Goal: Navigation & Orientation: Find specific page/section

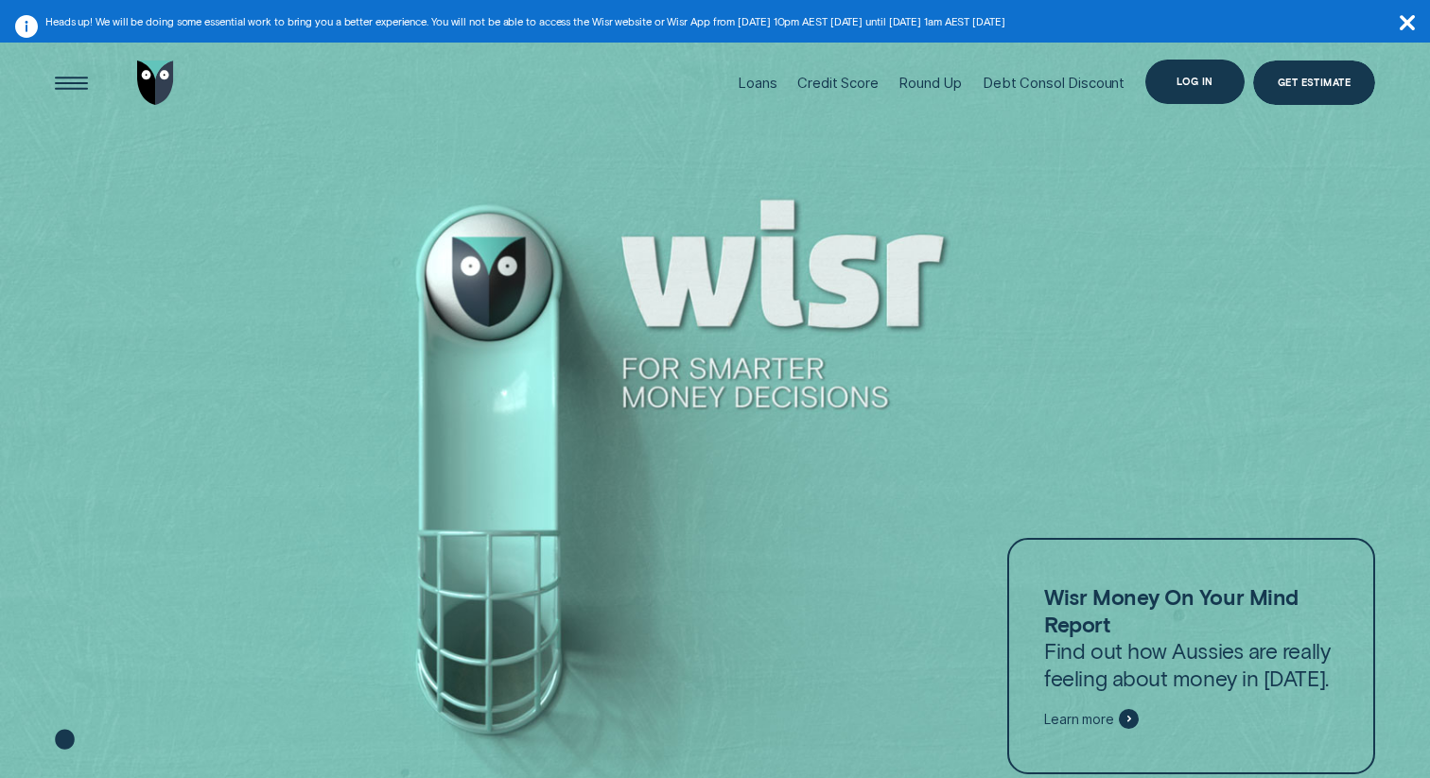
click at [1203, 69] on div "Log in" at bounding box center [1194, 82] width 99 height 44
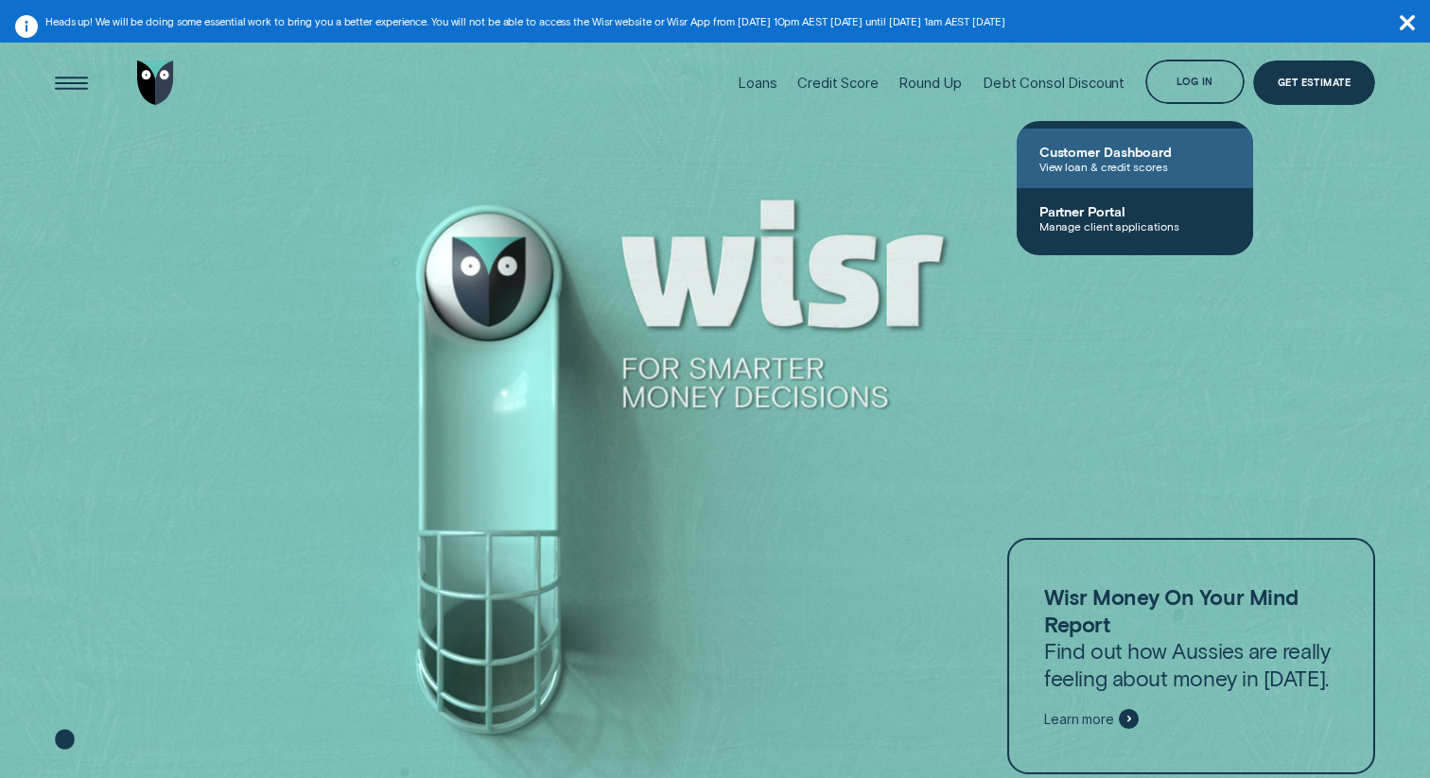
click at [1130, 152] on span "Customer Dashboard" at bounding box center [1134, 152] width 191 height 16
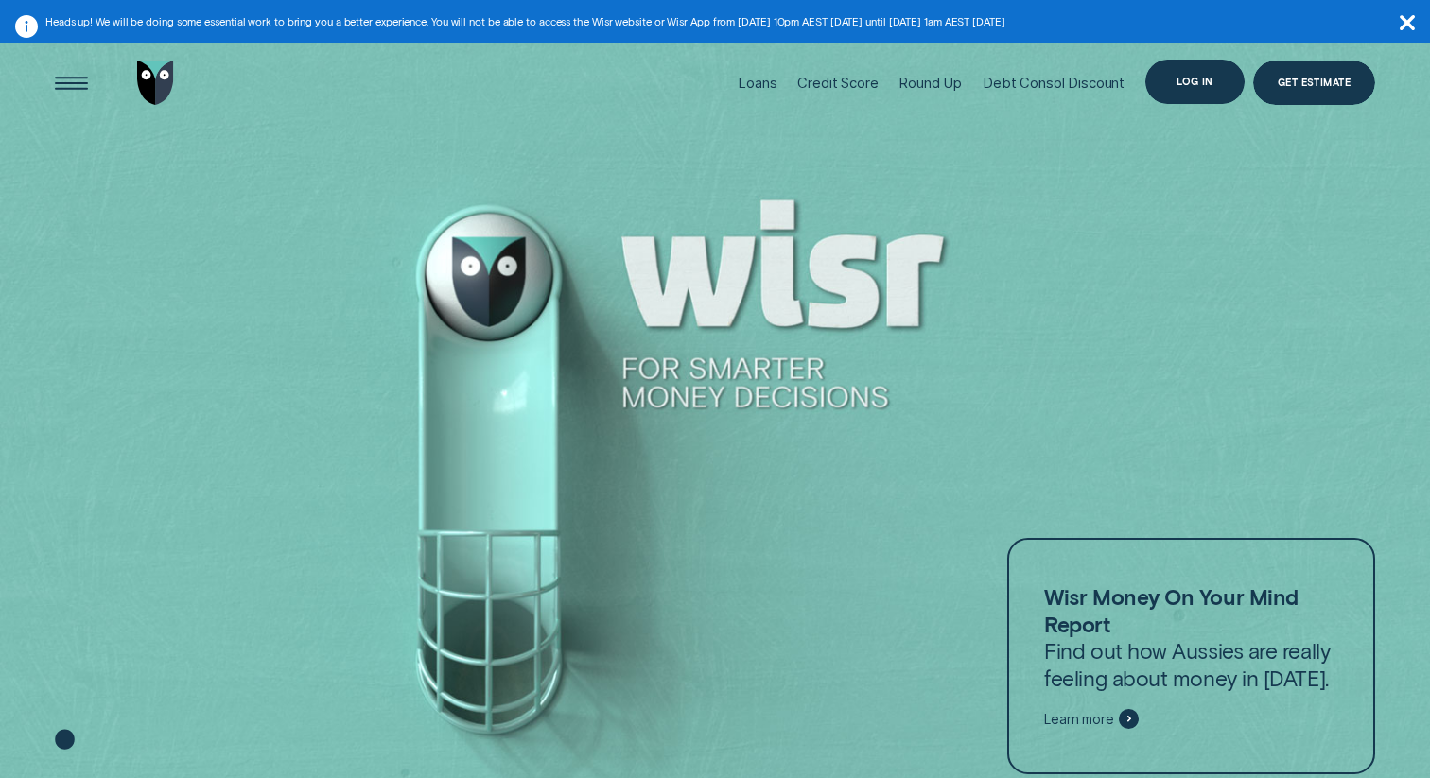
click at [1191, 89] on div "Log in" at bounding box center [1194, 82] width 99 height 44
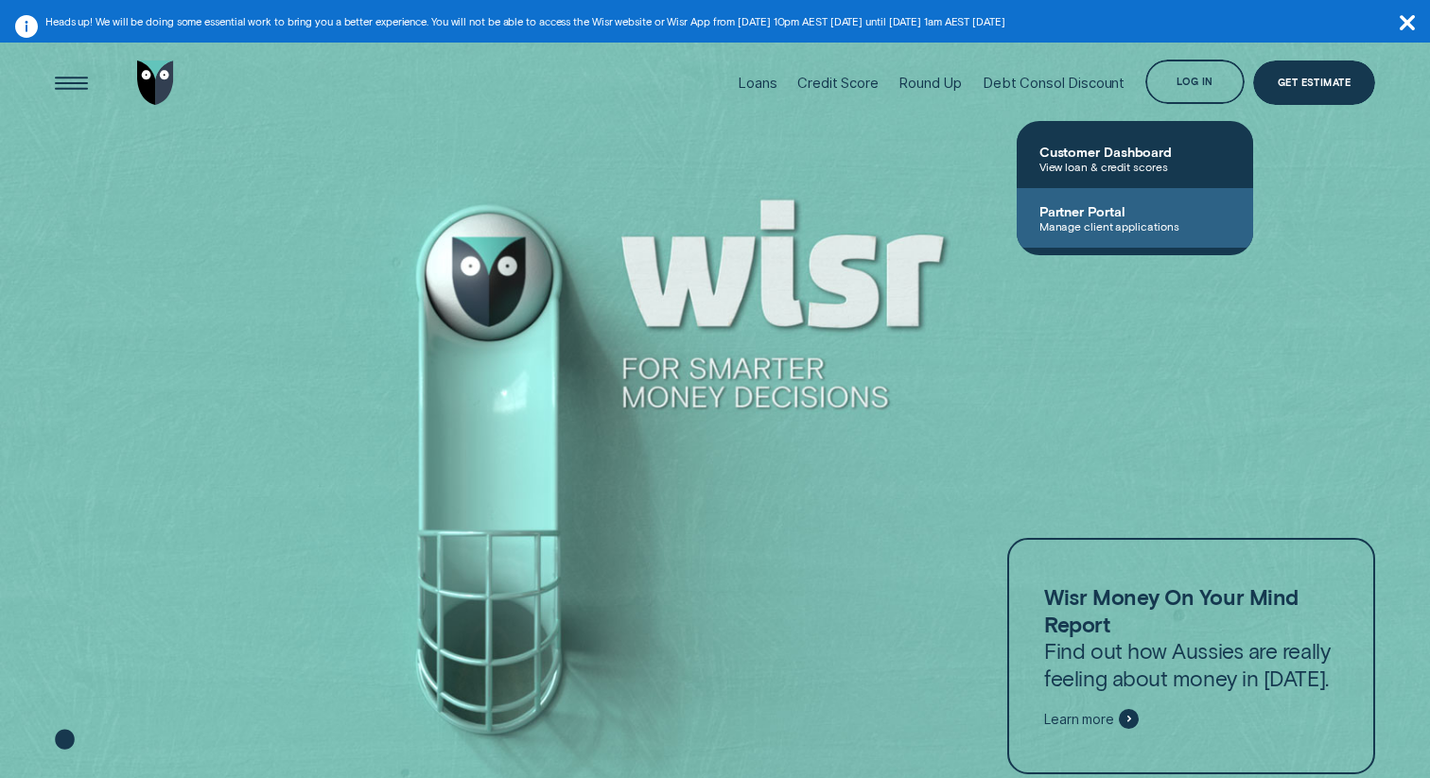
click at [1105, 229] on span "Manage client applications" at bounding box center [1134, 225] width 191 height 13
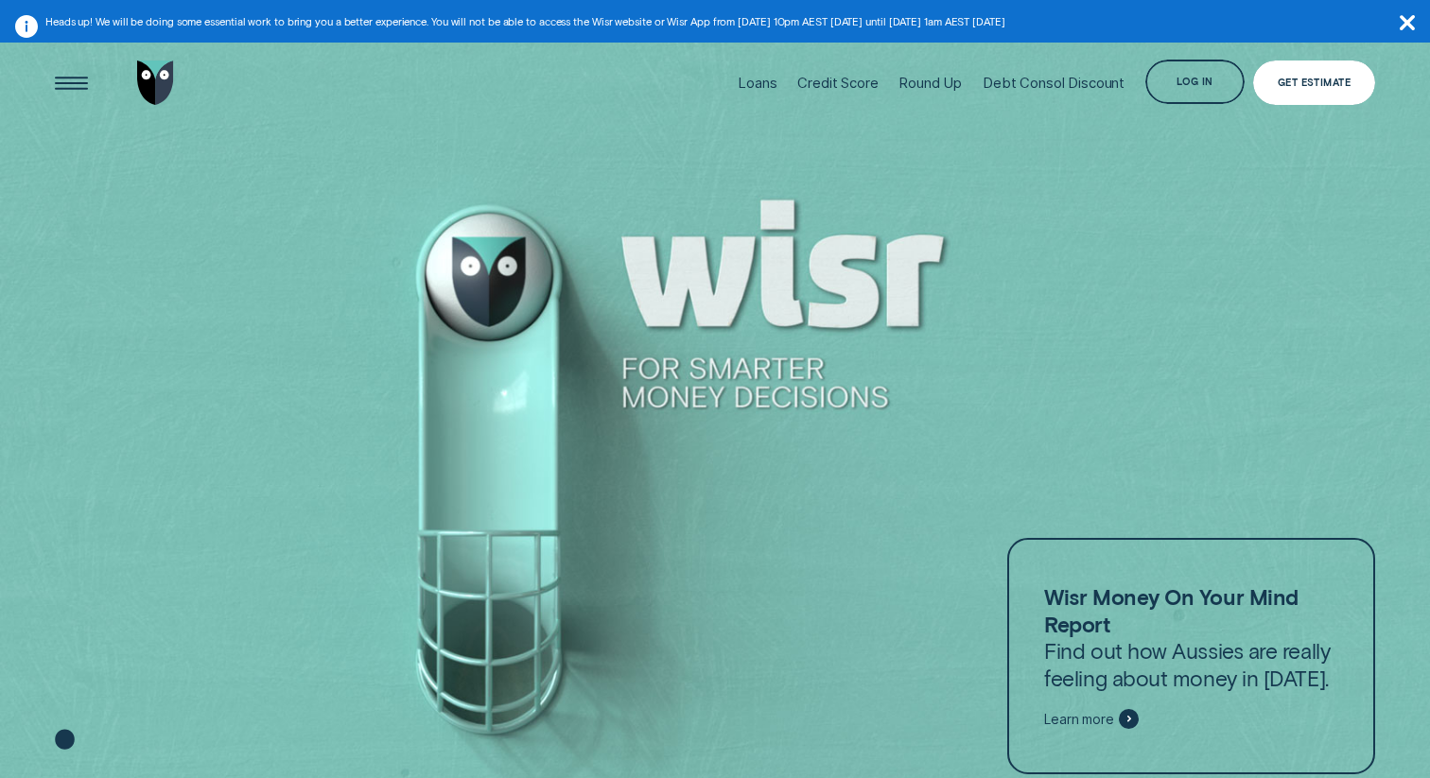
click at [1301, 72] on div "Get Estimate" at bounding box center [1314, 83] width 123 height 44
click at [1192, 87] on div "Log in" at bounding box center [1194, 82] width 99 height 44
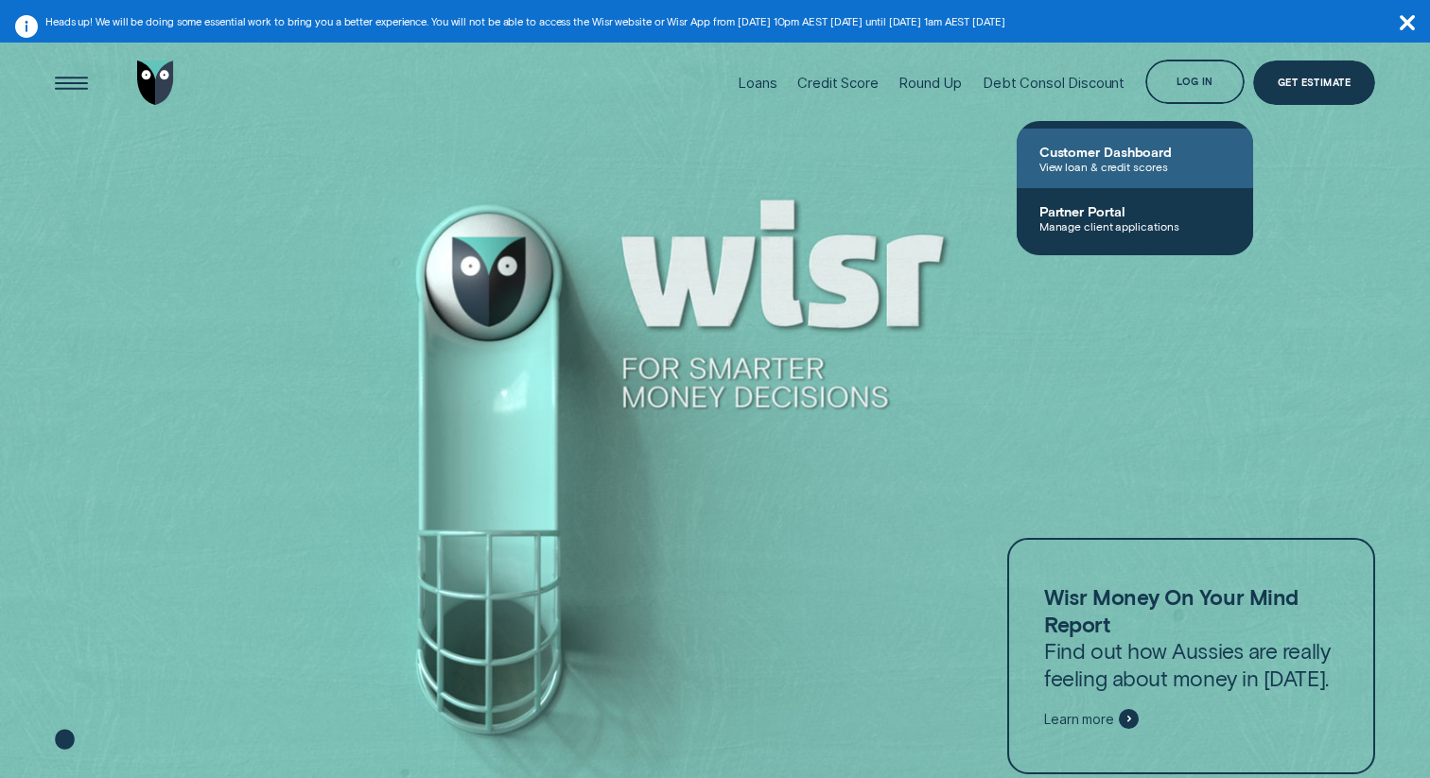
click at [1113, 176] on link "Customer Dashboard View loan & credit scores" at bounding box center [1135, 159] width 236 height 60
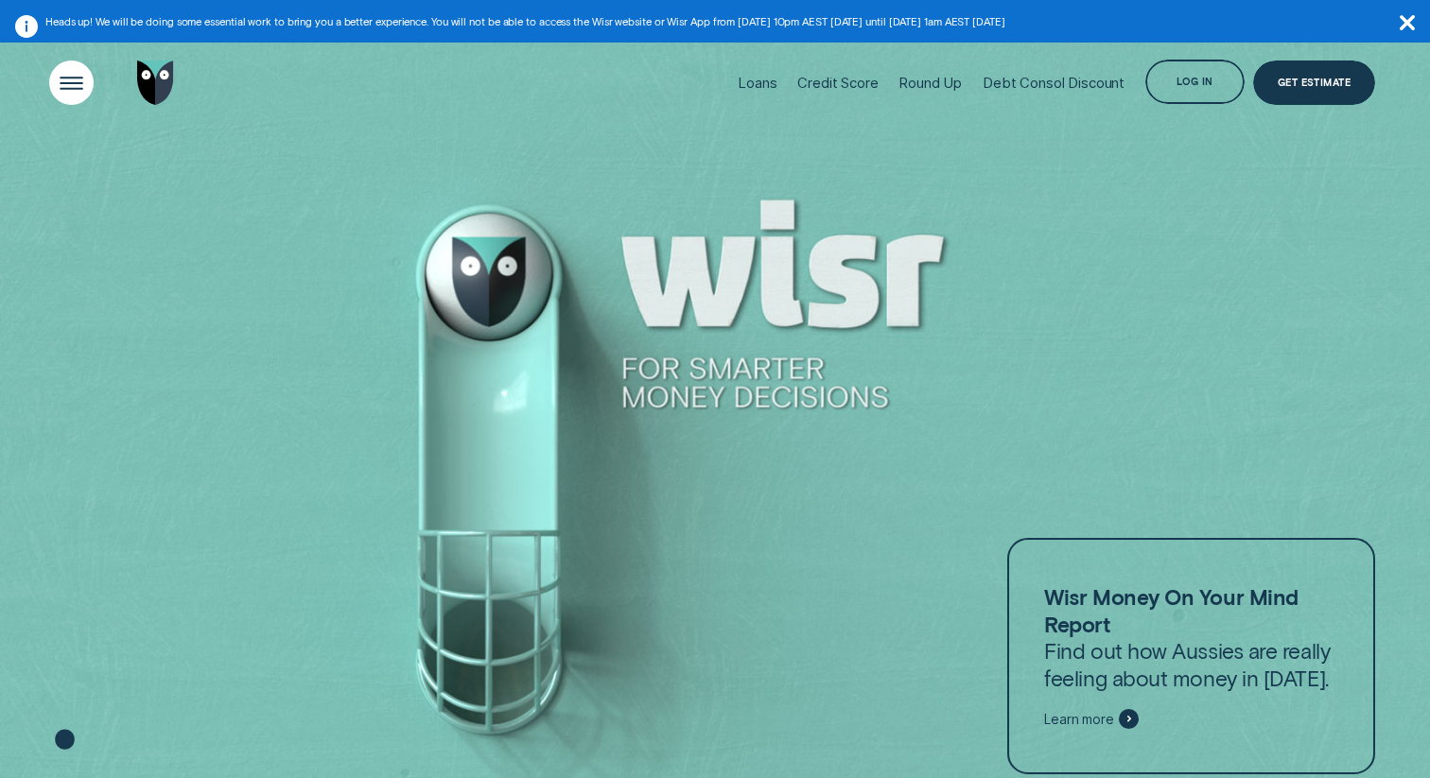
click at [64, 89] on div "Open Menu" at bounding box center [71, 82] width 63 height 63
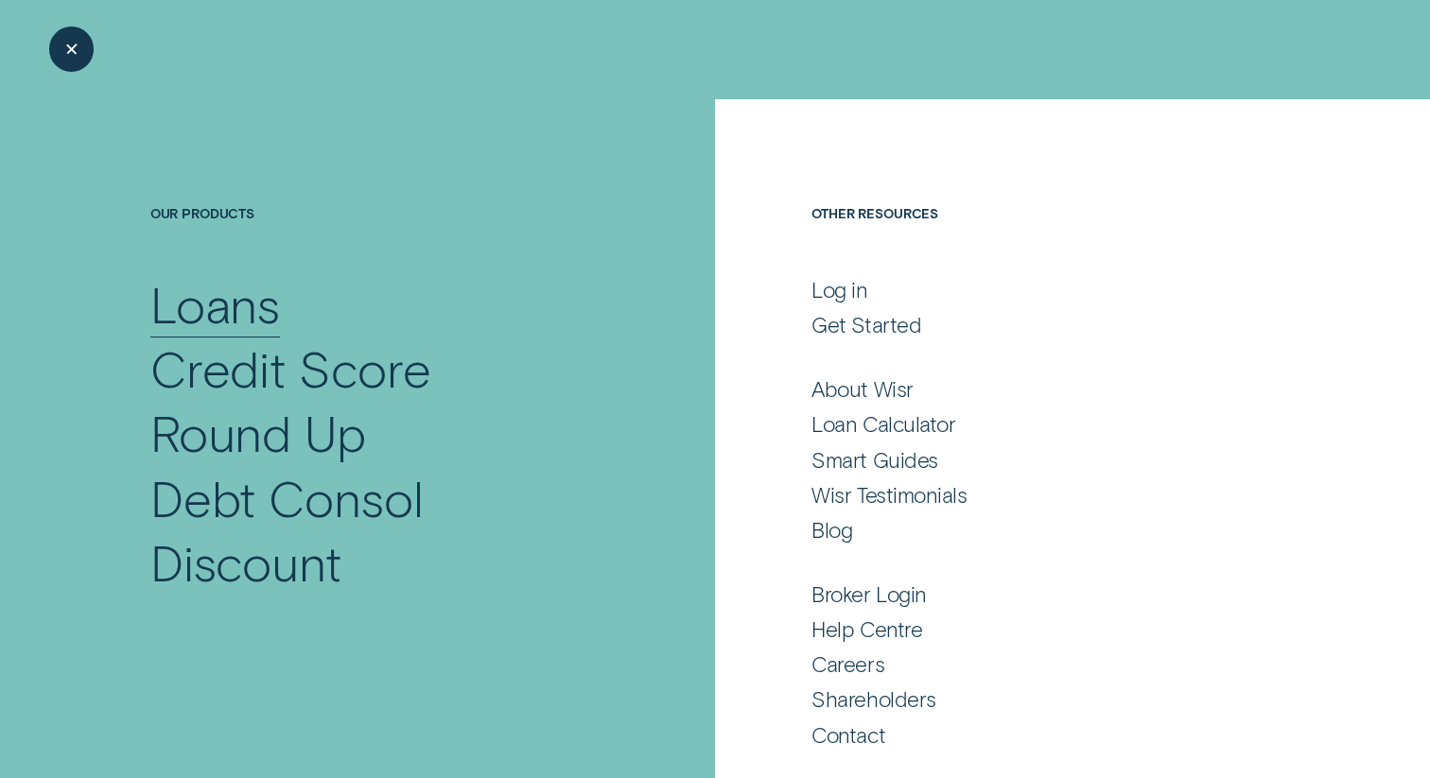
click at [206, 314] on div "Loans" at bounding box center [215, 304] width 130 height 64
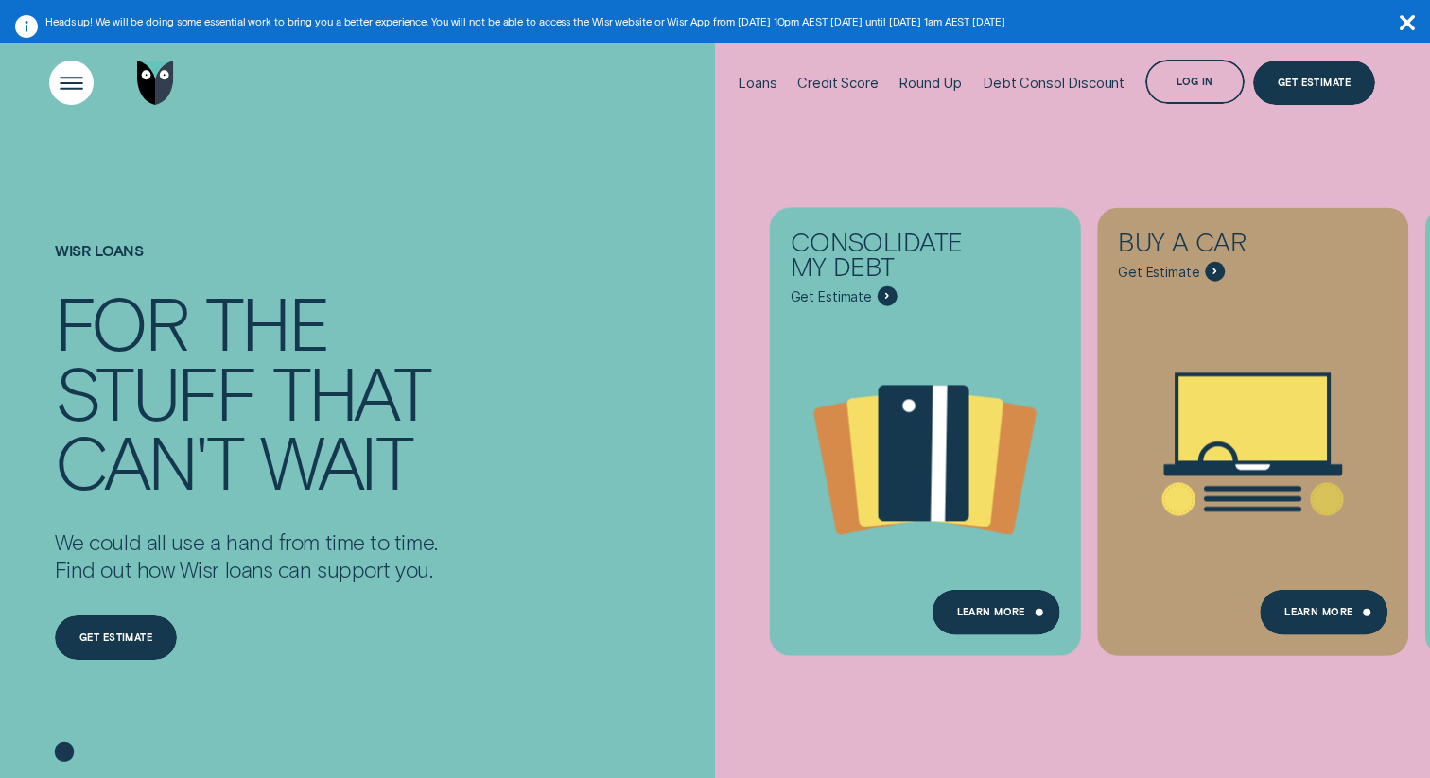
click at [70, 83] on div "Open Menu" at bounding box center [71, 82] width 63 height 63
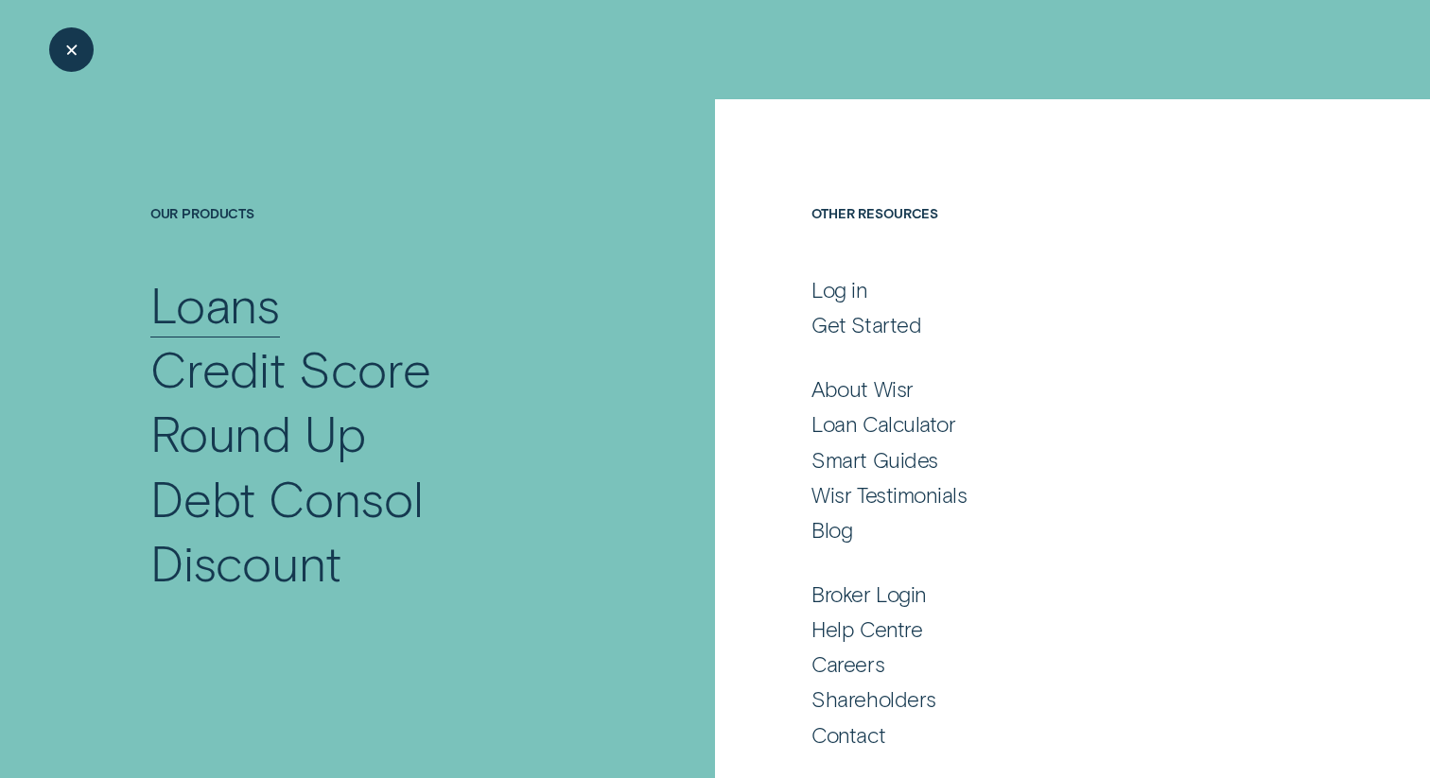
click at [235, 321] on div "Loans" at bounding box center [215, 304] width 130 height 64
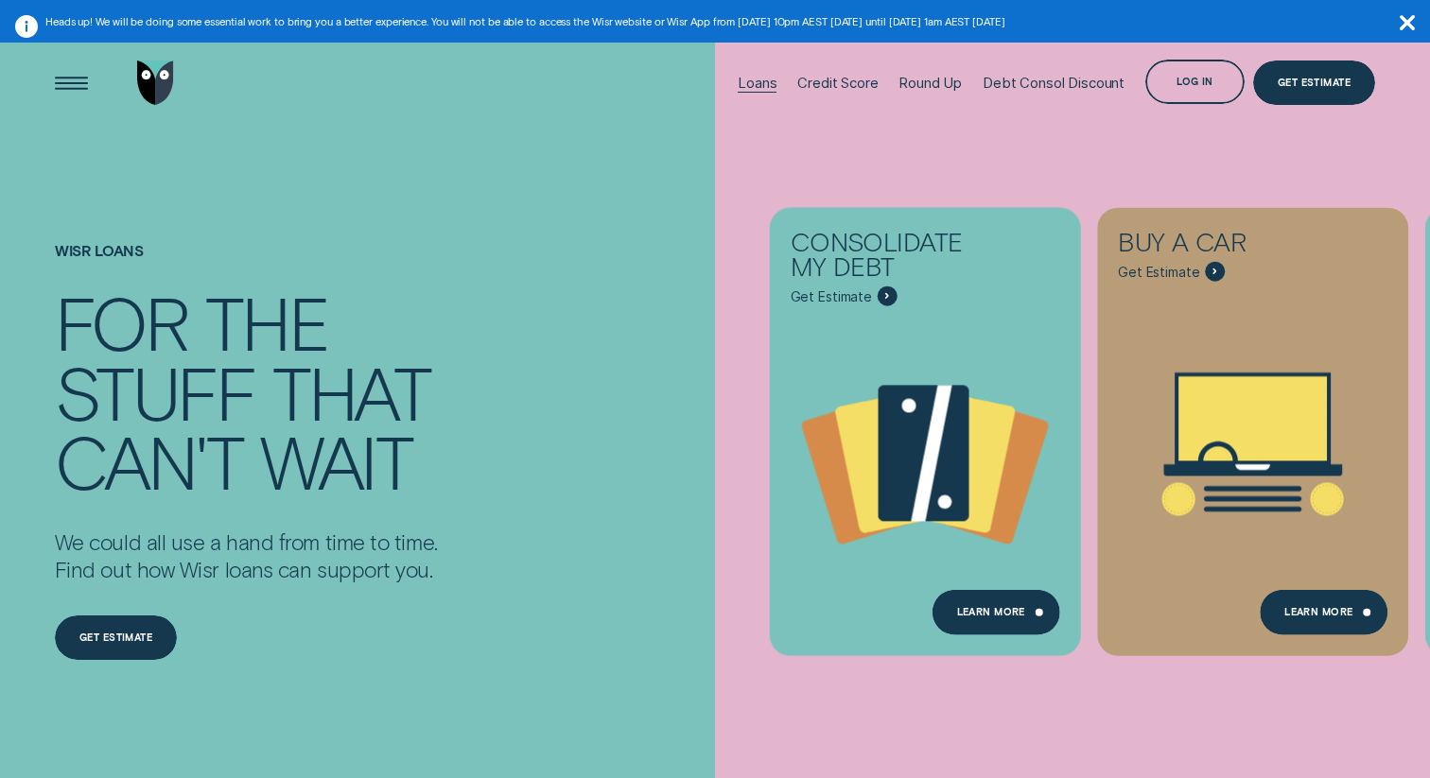
click at [750, 84] on div "Loans" at bounding box center [757, 83] width 39 height 17
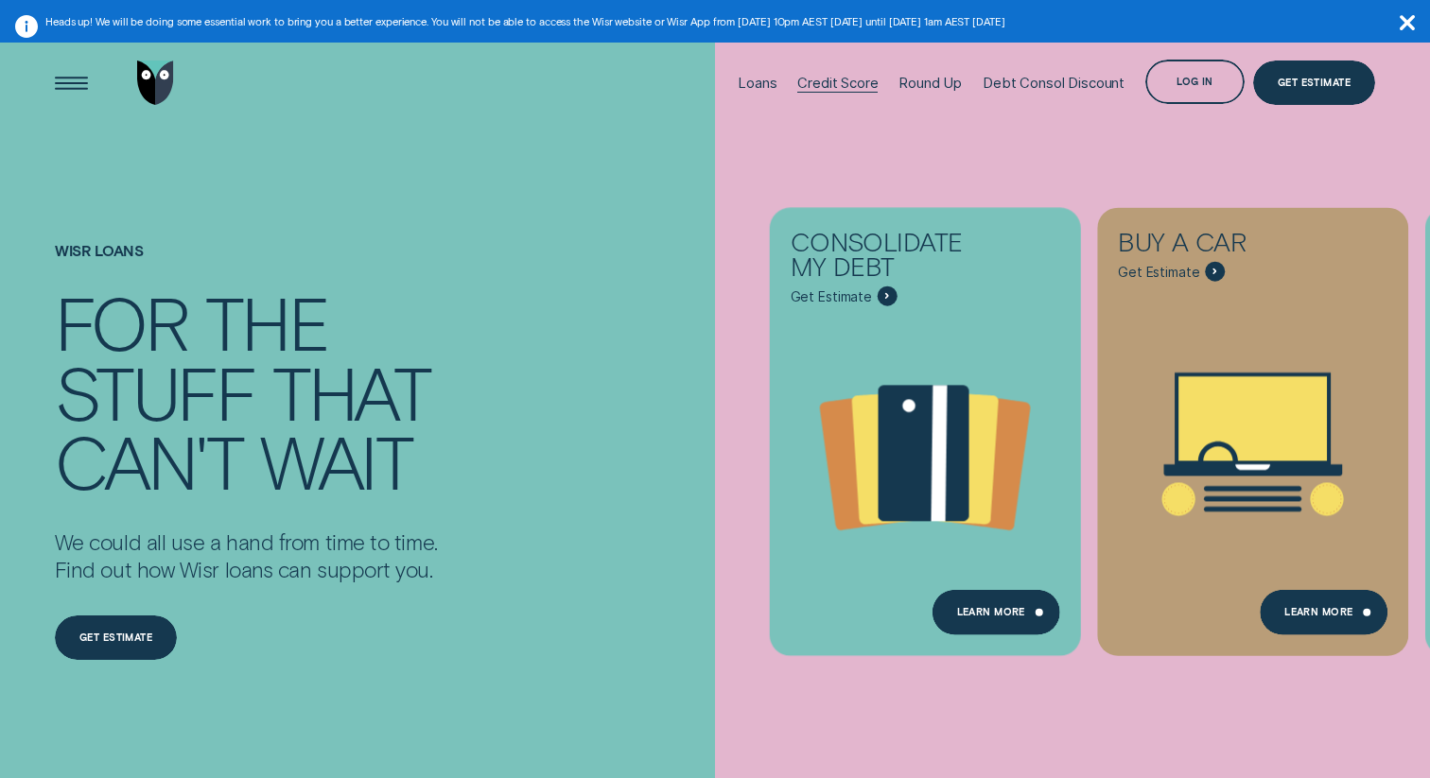
click at [823, 90] on div "Credit Score" at bounding box center [837, 83] width 80 height 17
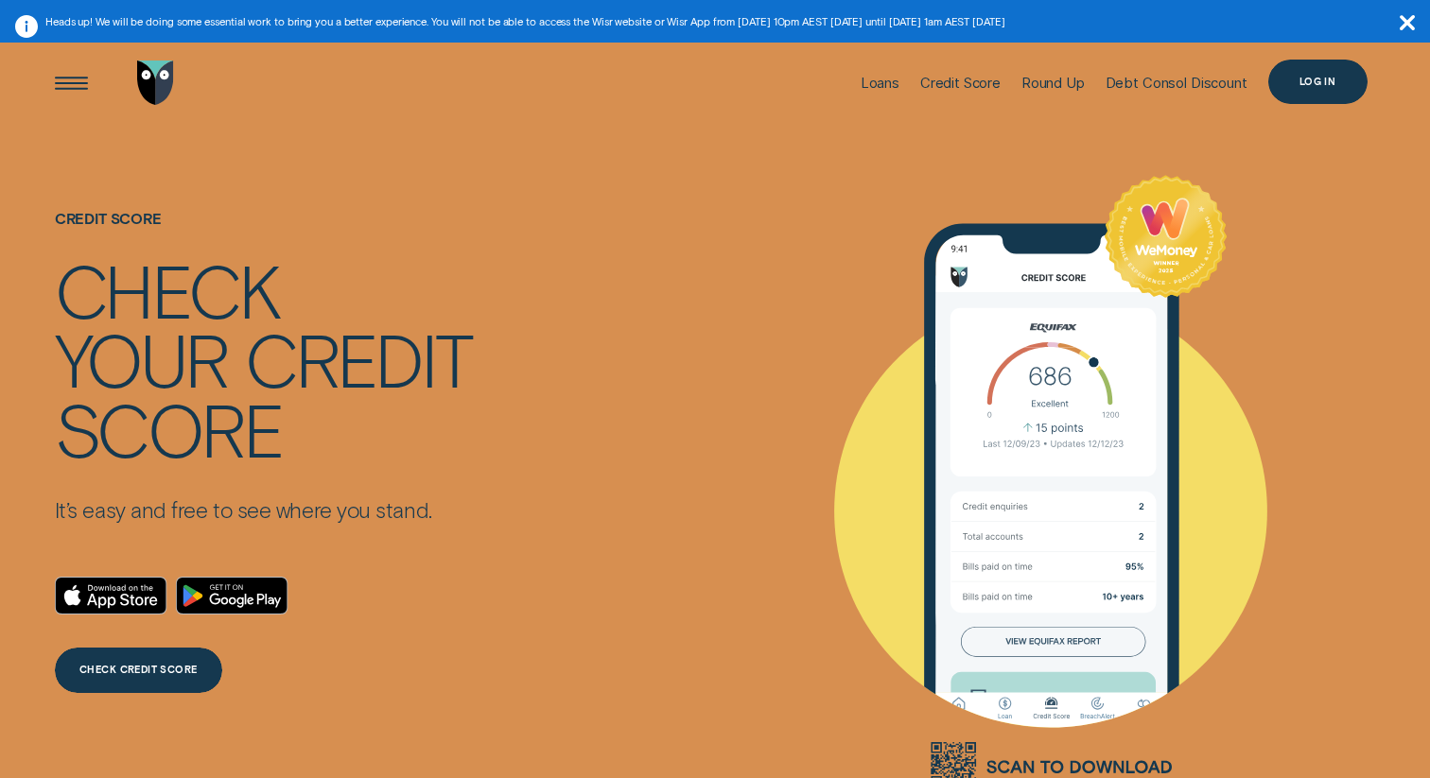
click at [1315, 78] on div "Log in" at bounding box center [1317, 82] width 37 height 9
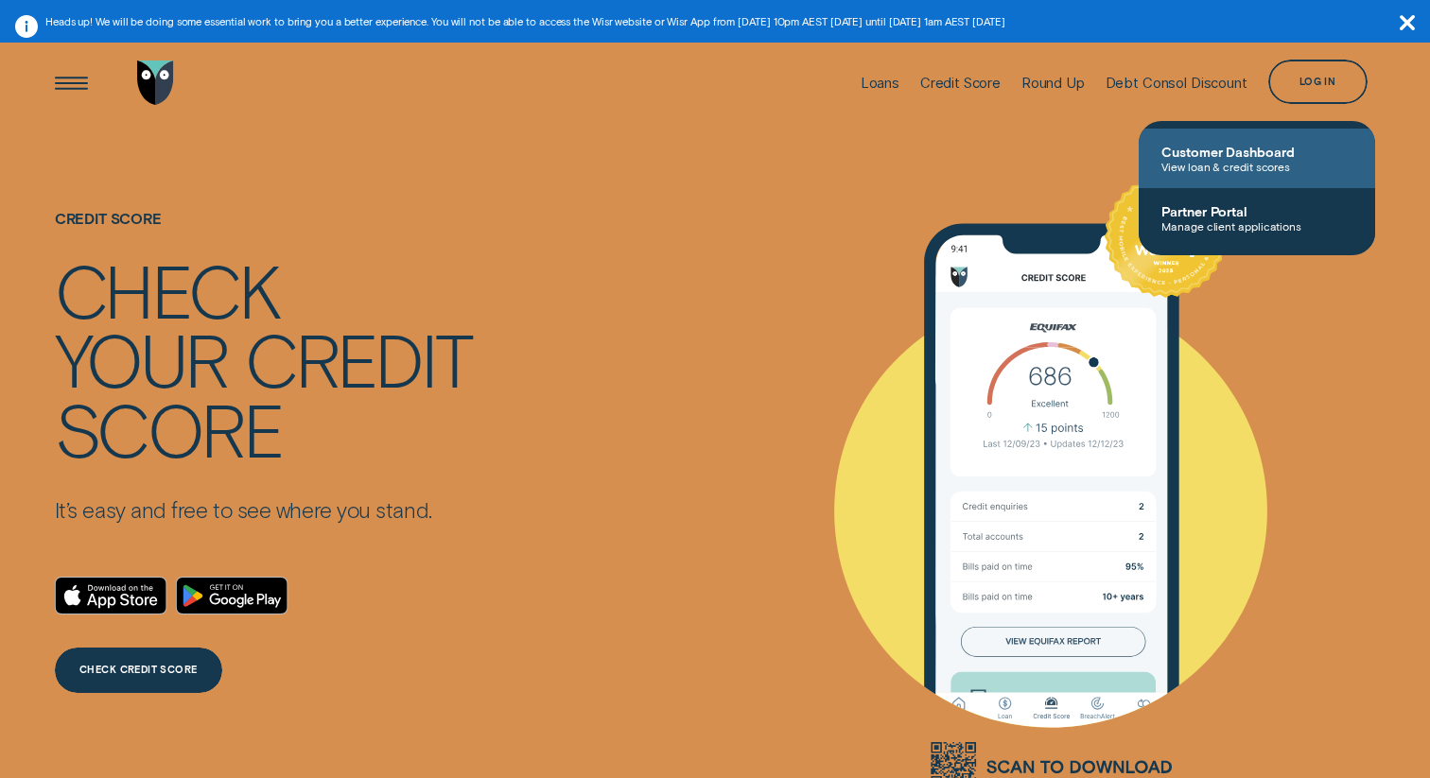
click at [1221, 161] on span "View loan & credit scores" at bounding box center [1256, 166] width 191 height 13
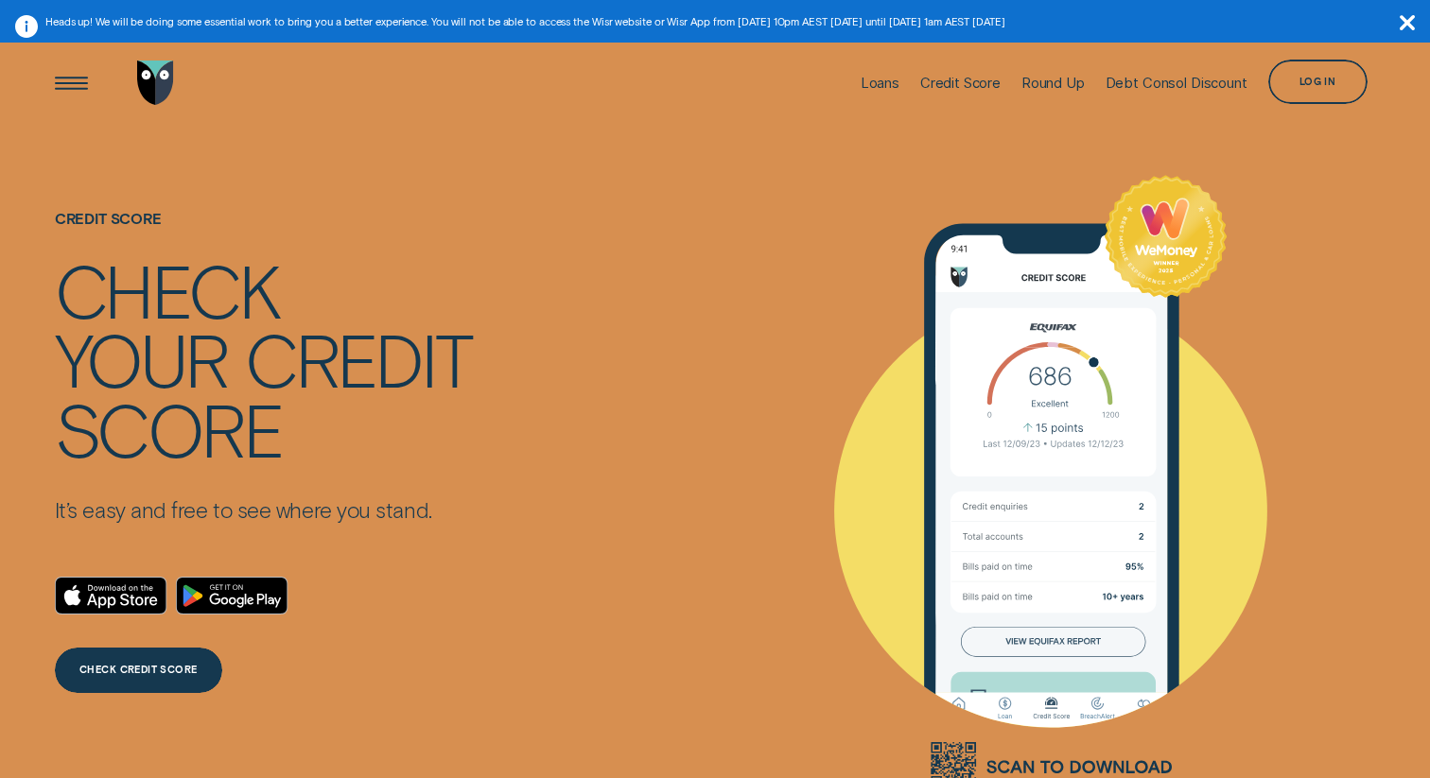
click at [1404, 18] on icon "button" at bounding box center [1406, 22] width 15 height 15
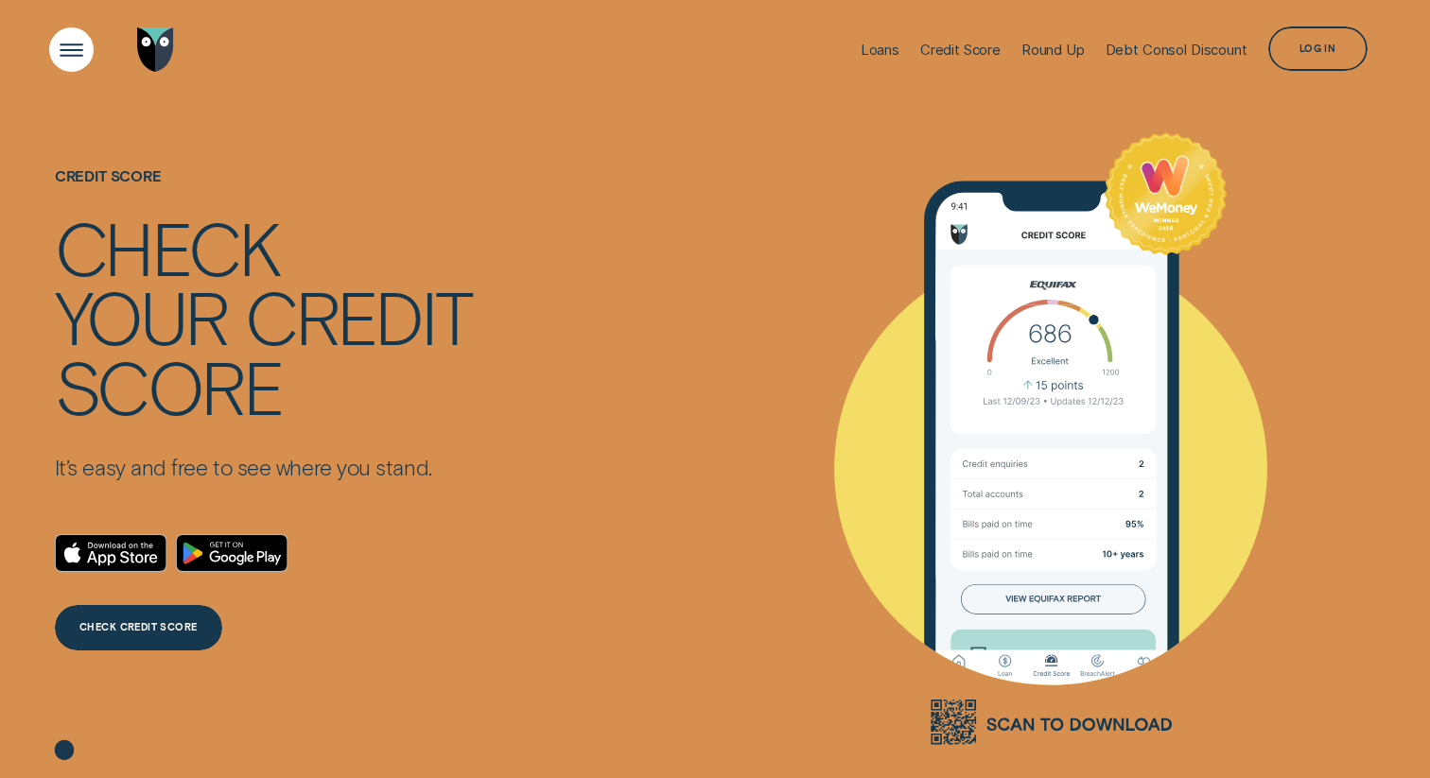
click at [75, 46] on div "Open Menu" at bounding box center [71, 49] width 63 height 63
